Goal: Information Seeking & Learning: Learn about a topic

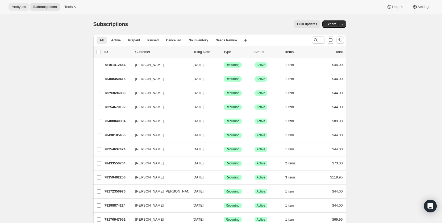
click at [27, 6] on button "Analytics" at bounding box center [19, 6] width 20 height 7
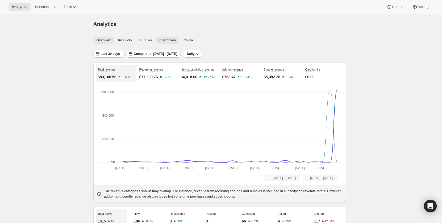
click at [163, 38] on button "Customers" at bounding box center [167, 40] width 23 height 7
